Goal: Ask a question

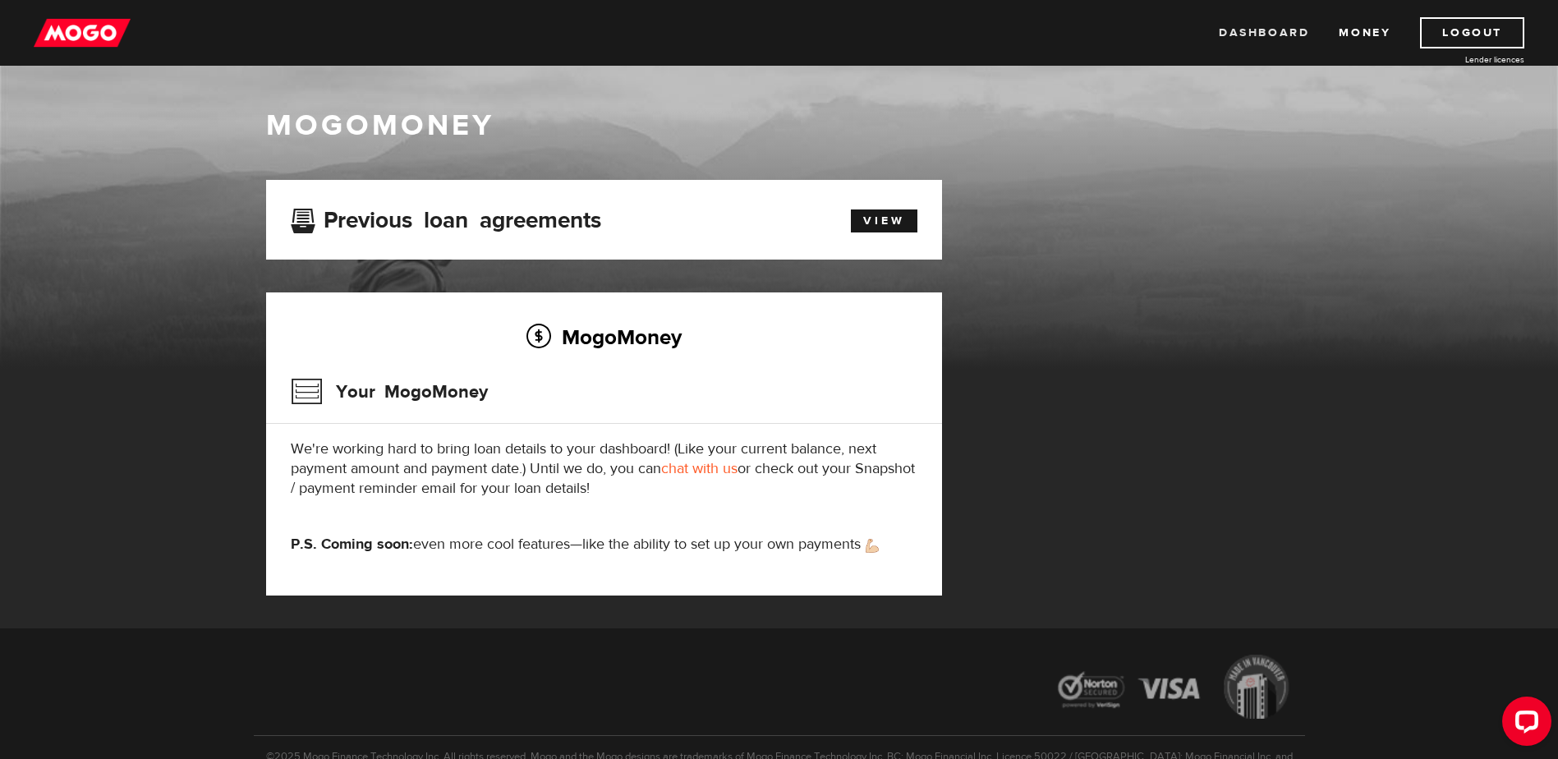
click at [1288, 34] on link "Dashboard" at bounding box center [1264, 32] width 90 height 31
click at [1353, 25] on link "Money" at bounding box center [1365, 32] width 52 height 31
click at [886, 216] on link "View" at bounding box center [884, 220] width 67 height 23
click at [680, 474] on link "chat with us" at bounding box center [699, 468] width 76 height 19
